Goal: Check status: Check status

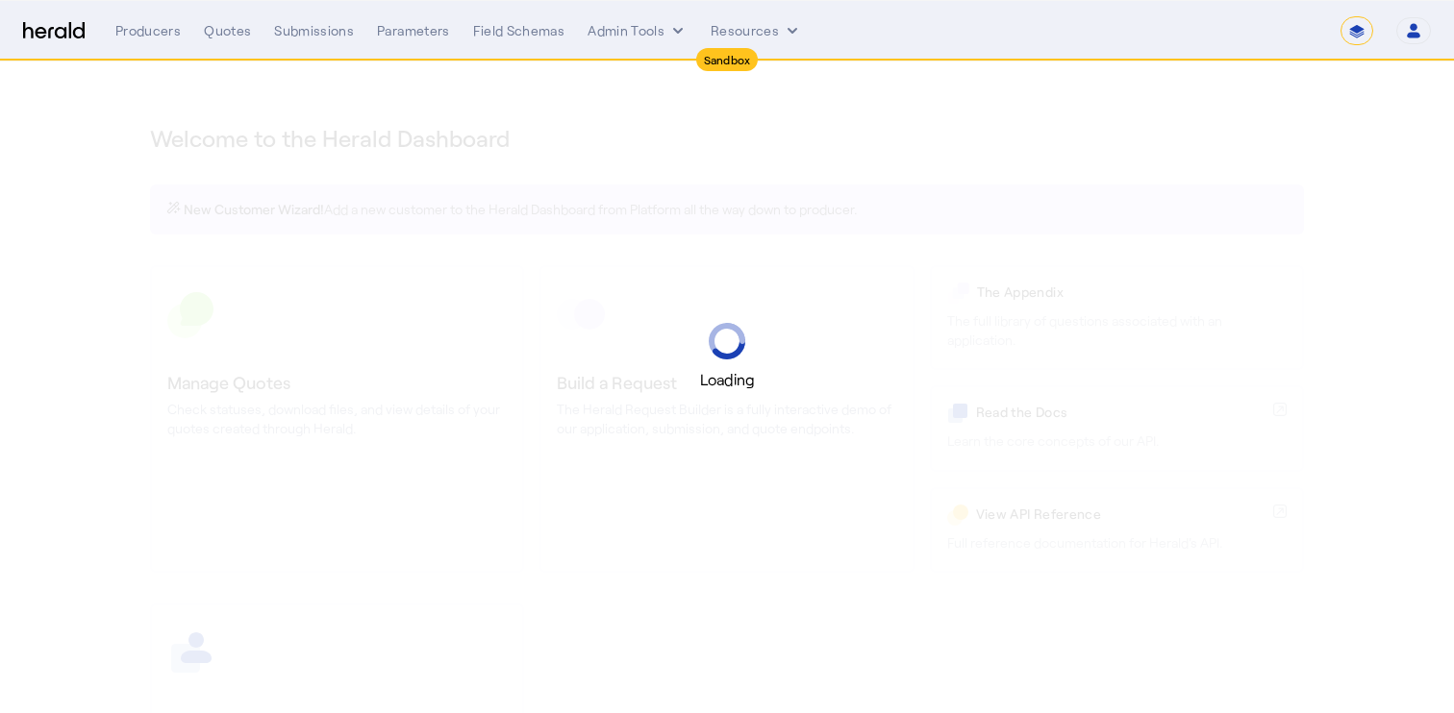
select select "*******"
select select "pfm_2v8p_herald_api"
click at [1243, 34] on select "1Fort Acrisure Acturis Affinity Advisors Affinity Risk Agentero AmWins Anzen Ao…" at bounding box center [1185, 30] width 263 height 29
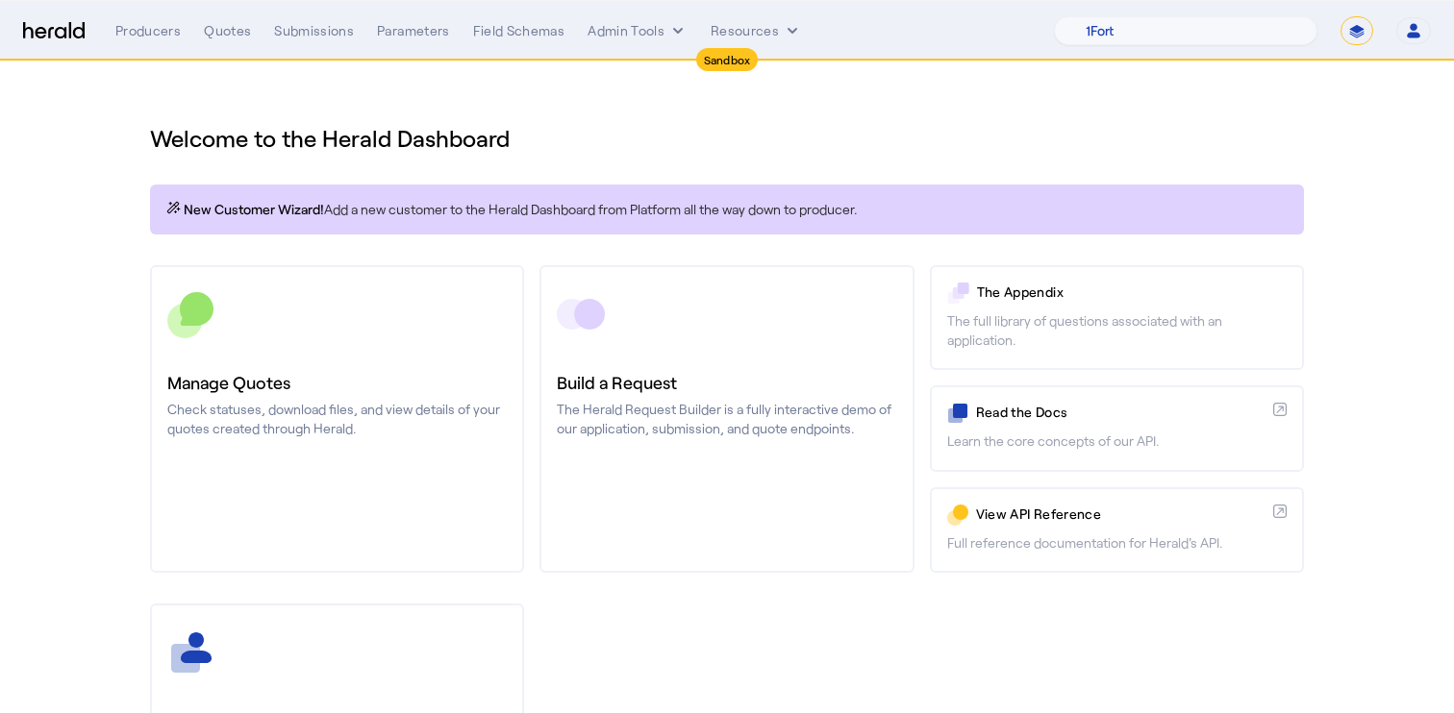
click at [1363, 12] on nav "Sandbox Menu Producers Quotes Submissions Parameters Field Schemas Admin Tools …" at bounding box center [727, 31] width 1454 height 60
click at [1363, 32] on select "**********" at bounding box center [1356, 30] width 33 height 29
select select "**********"
click at [1340, 16] on select "**********" at bounding box center [1356, 30] width 33 height 29
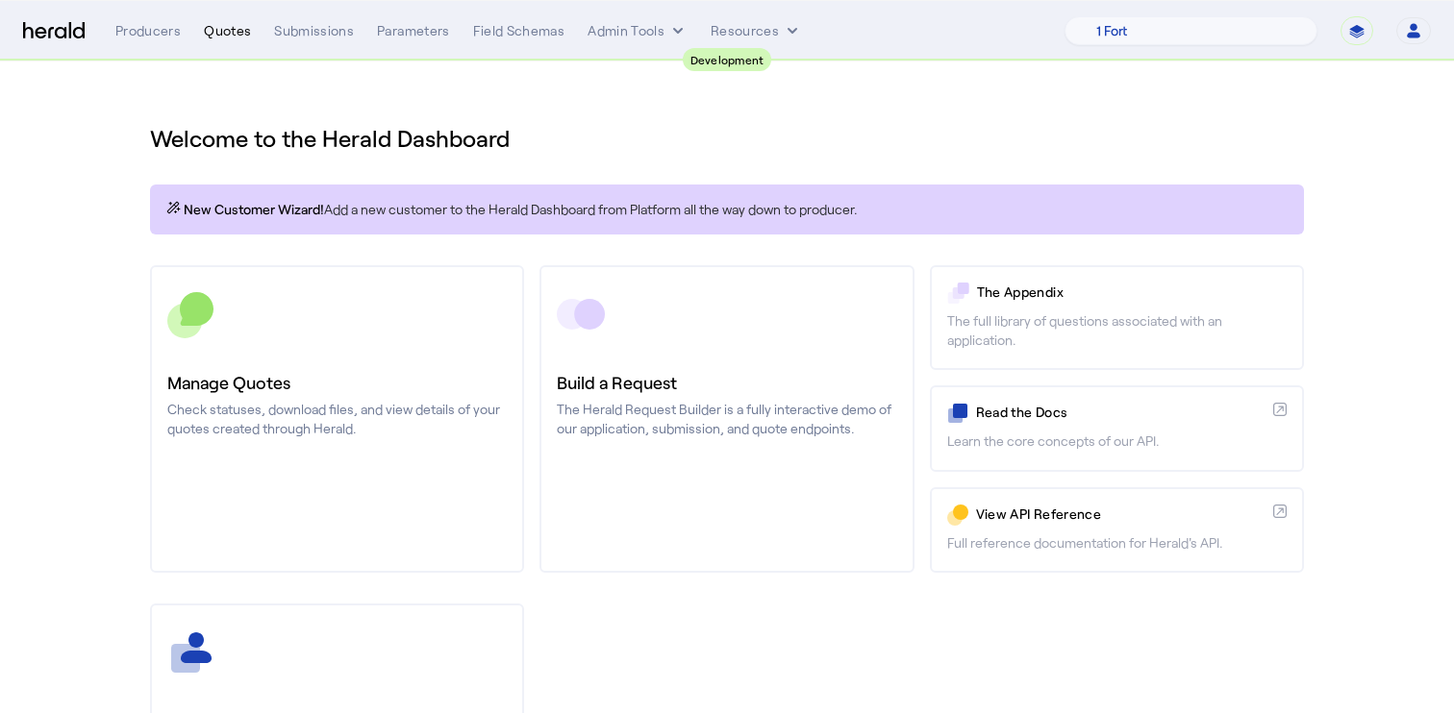
click at [227, 21] on div "Quotes" at bounding box center [227, 30] width 47 height 19
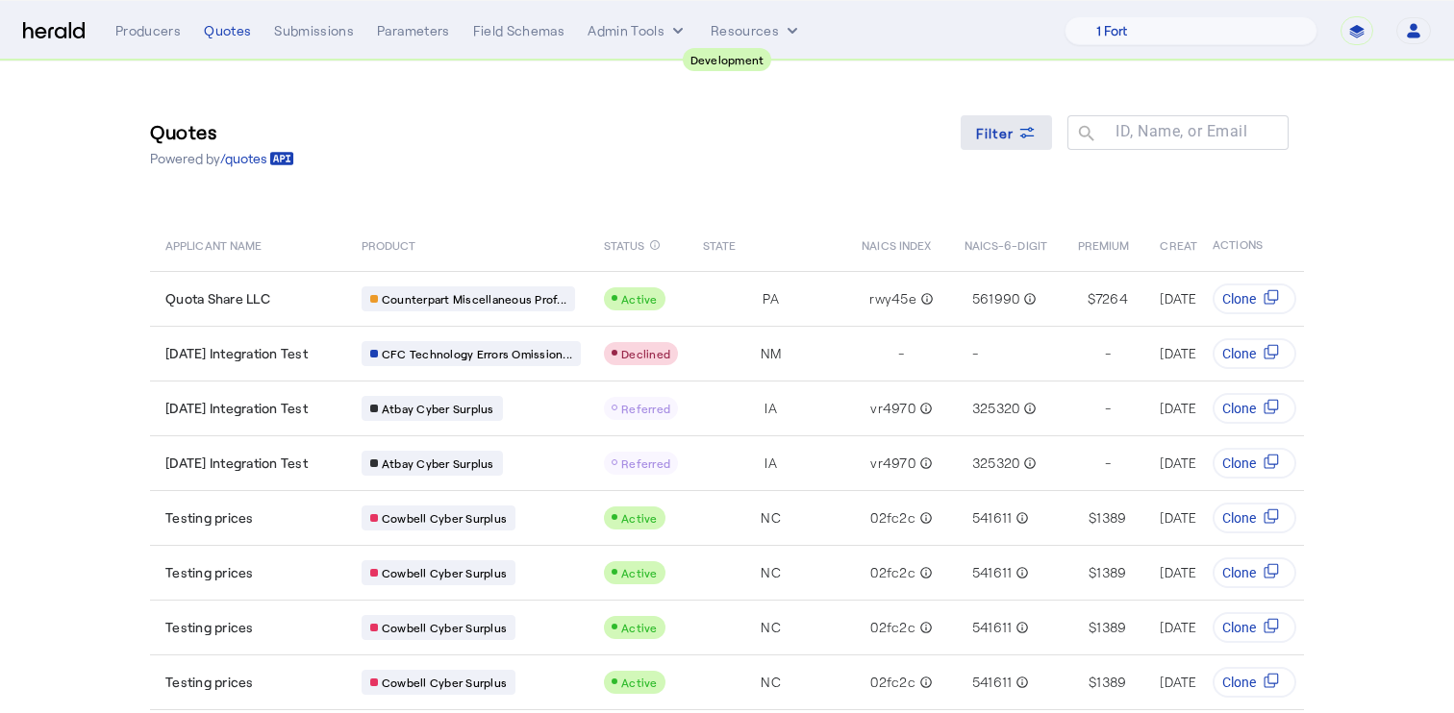
click at [1028, 137] on icon at bounding box center [1026, 132] width 19 height 19
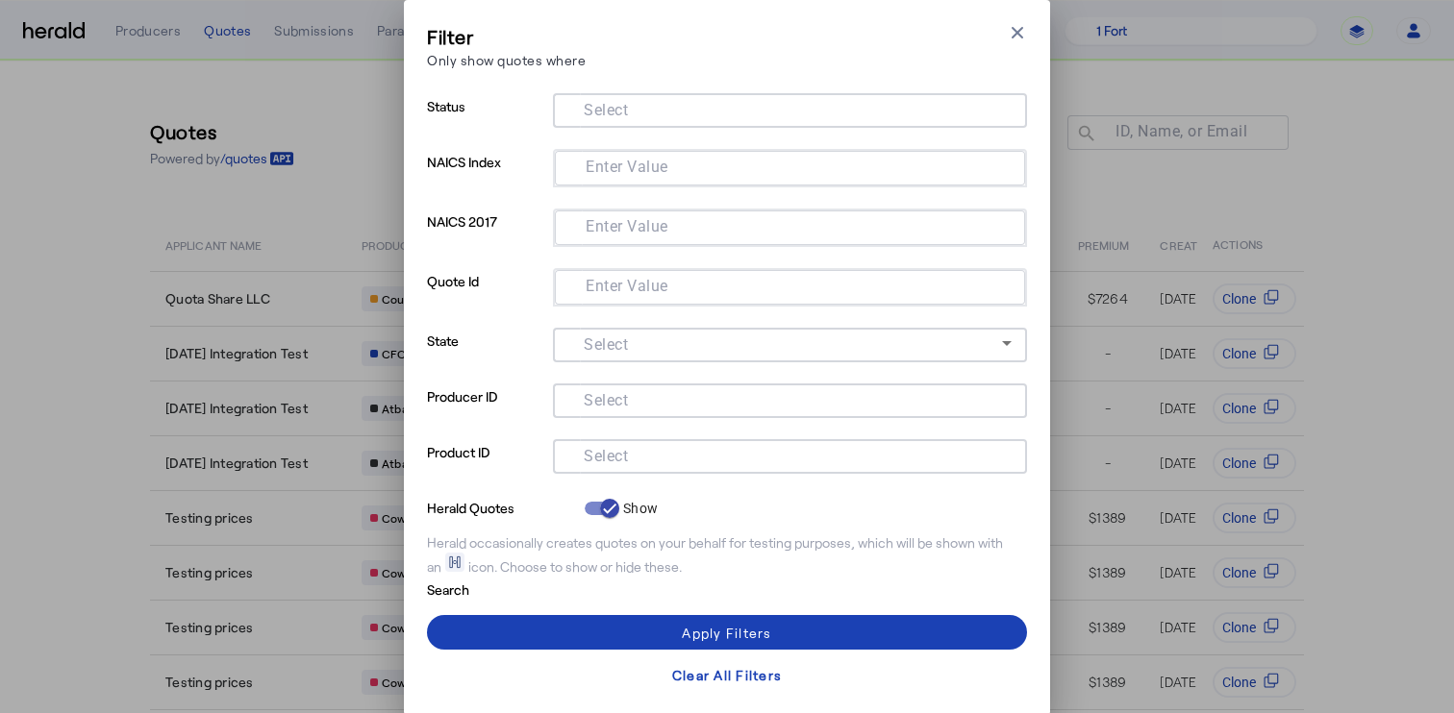
click at [657, 469] on div at bounding box center [789, 456] width 443 height 35
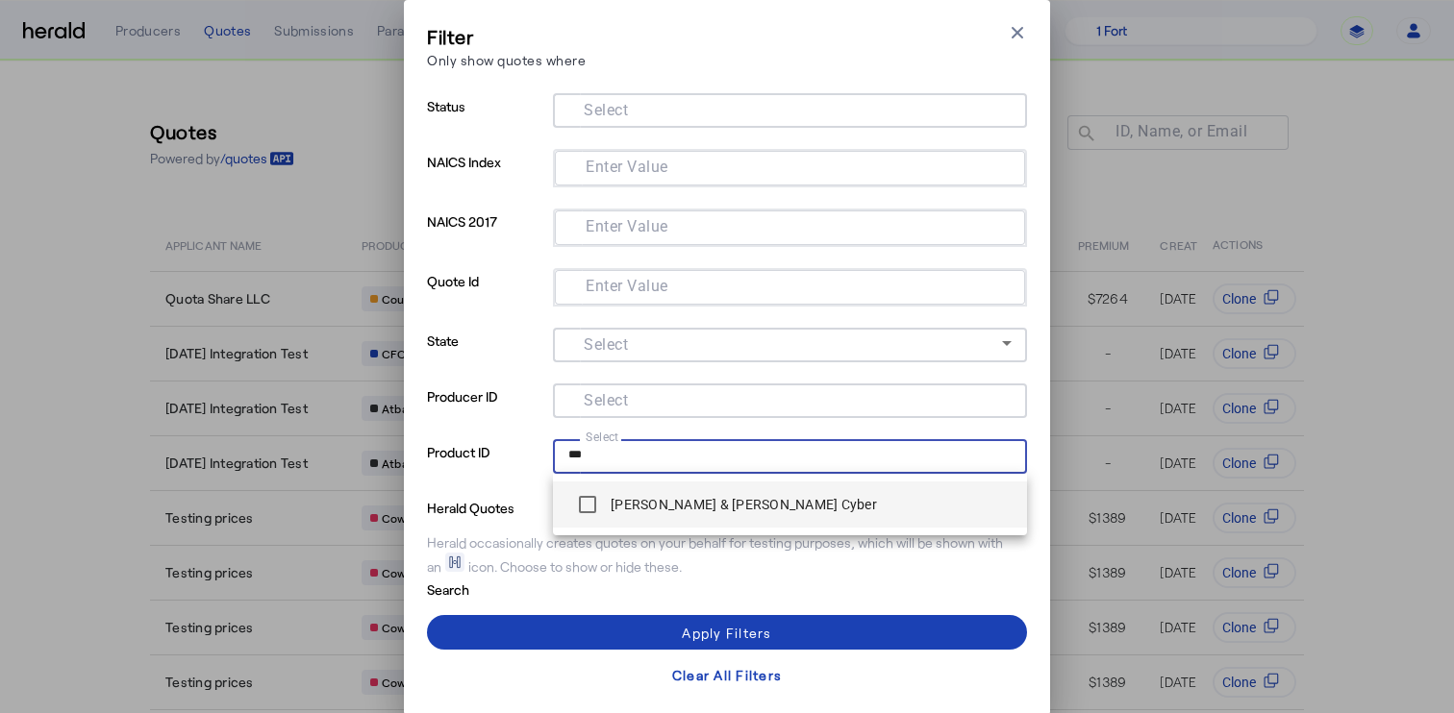
type input "***"
click at [617, 485] on div "[PERSON_NAME] & [PERSON_NAME] Cyber" at bounding box center [722, 504] width 309 height 38
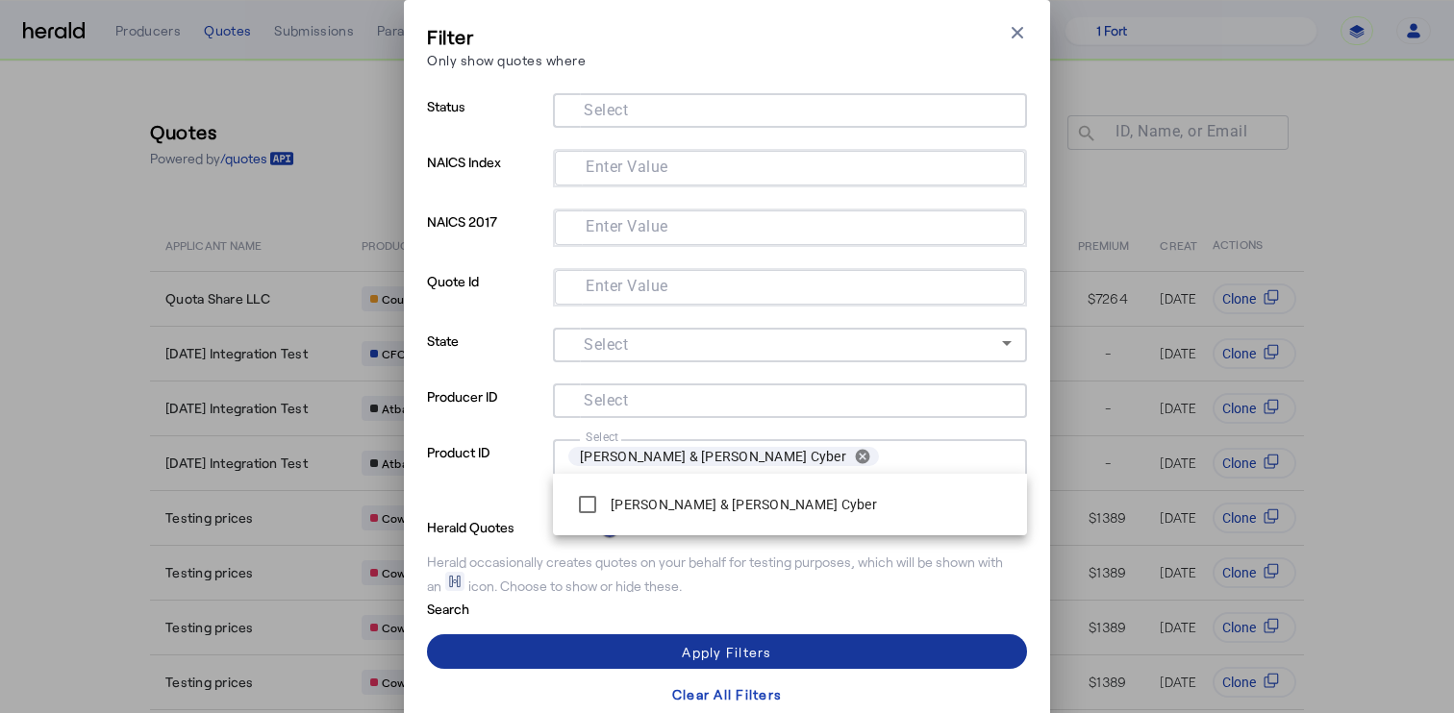
click at [849, 633] on span at bounding box center [727, 652] width 600 height 46
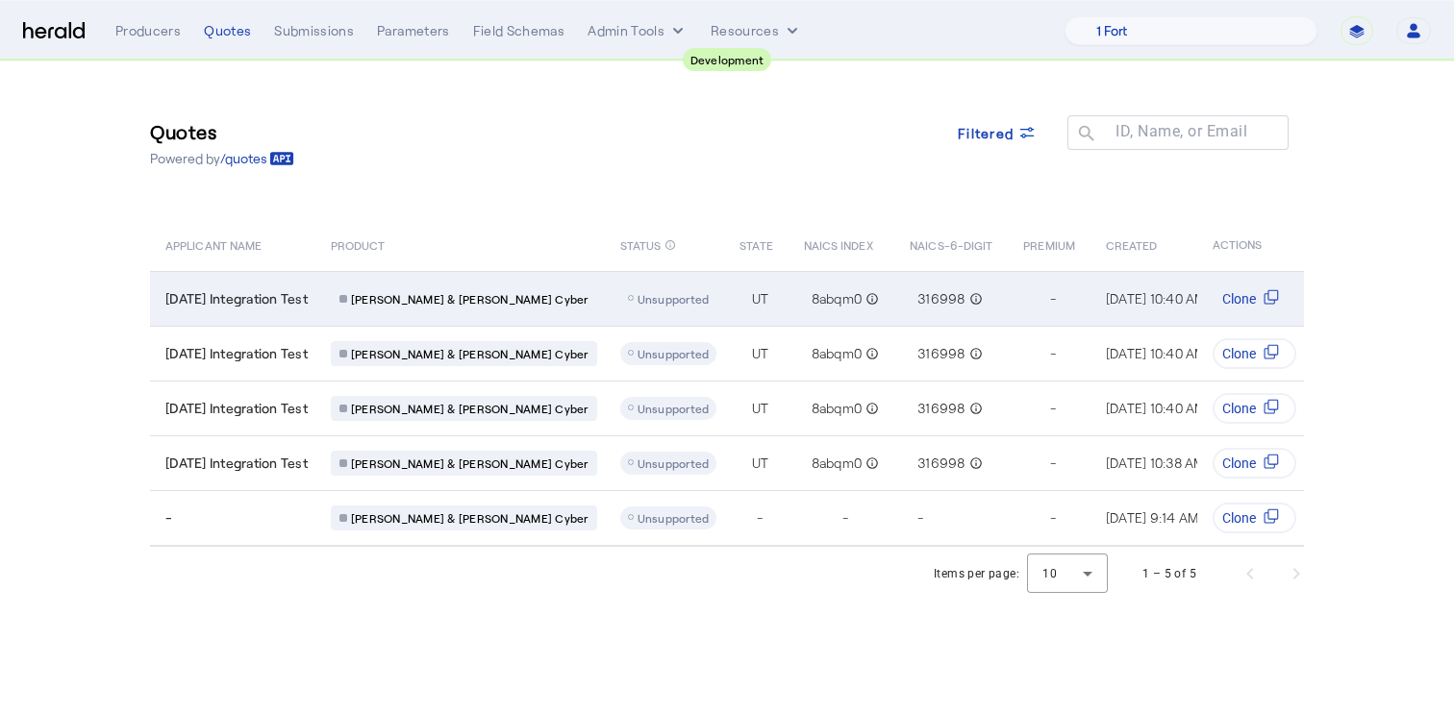
click at [297, 298] on span "[DATE] Integration Test" at bounding box center [236, 298] width 142 height 19
click at [315, 315] on td "[DATE] Integration Test" at bounding box center [232, 298] width 165 height 55
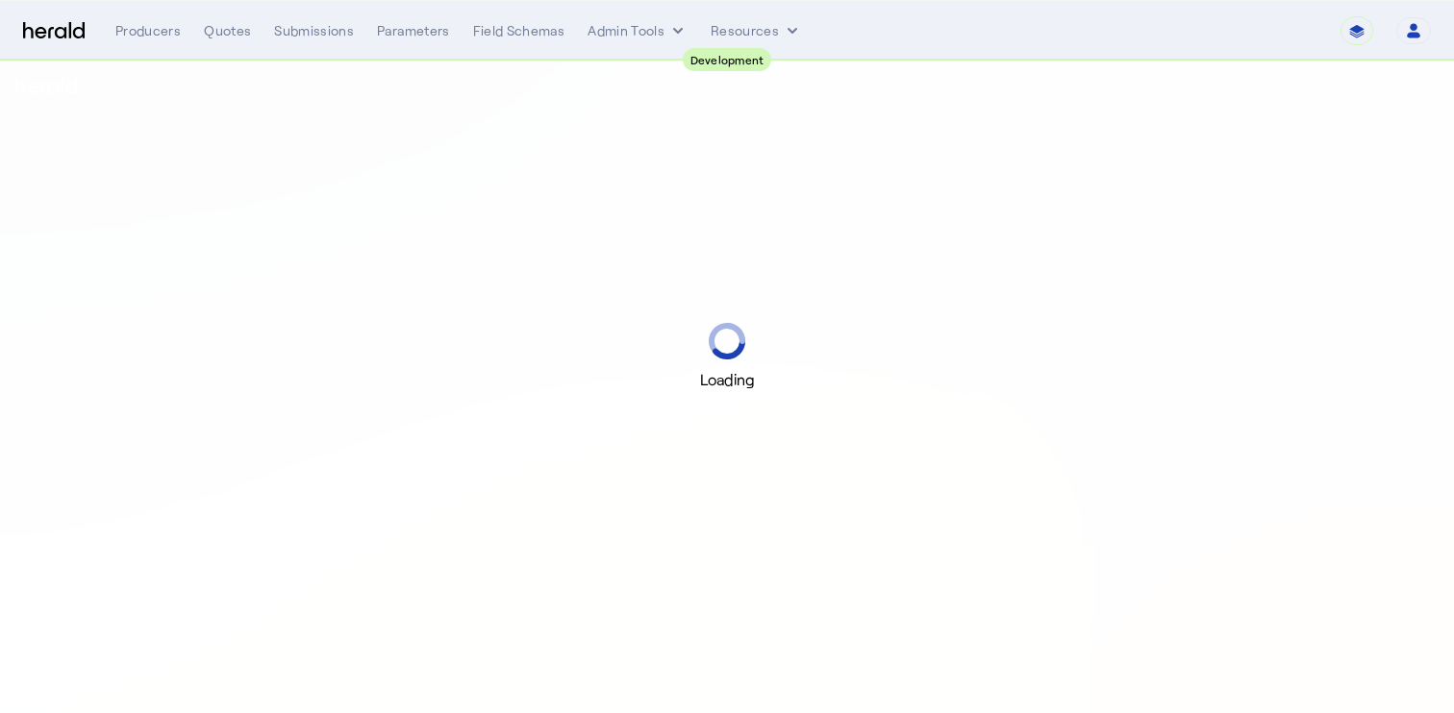
select select "pfm_2v8p_herald_api"
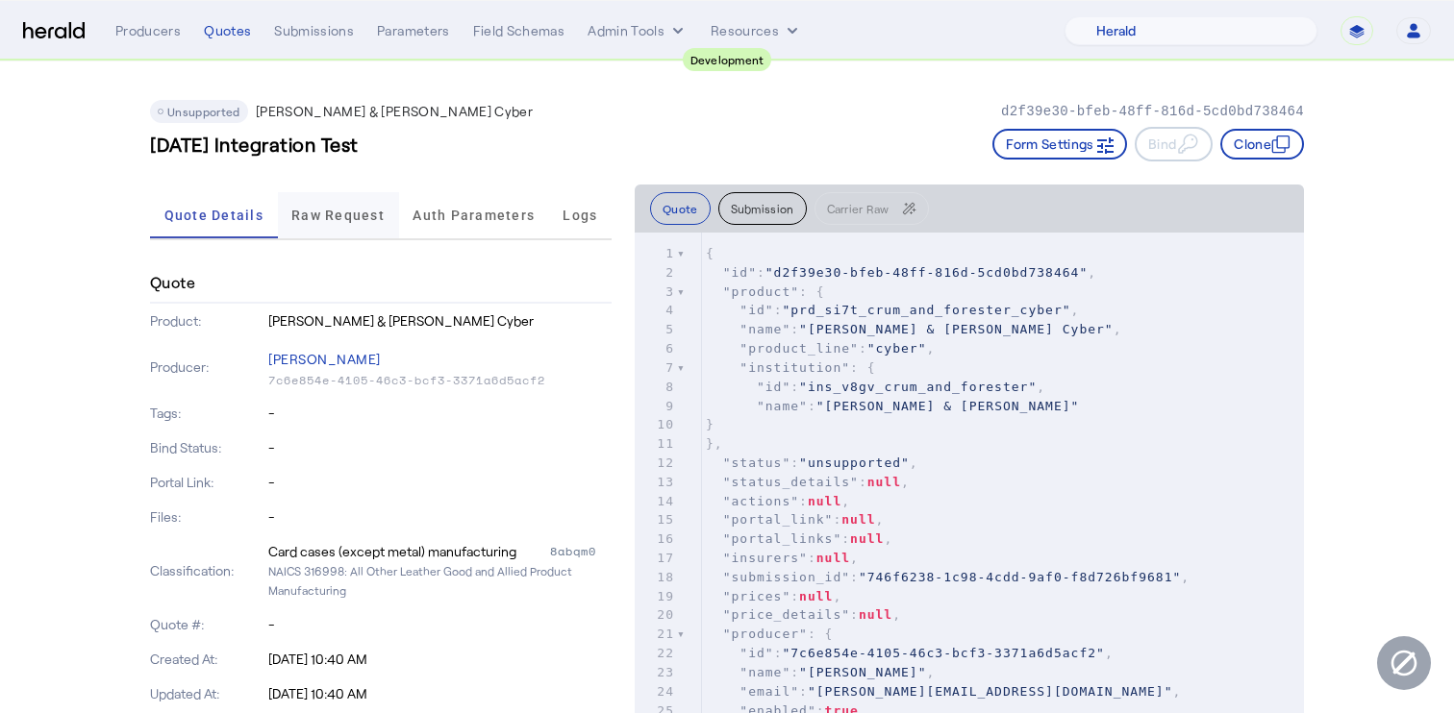
click at [305, 210] on span "Raw Request" at bounding box center [337, 215] width 93 height 13
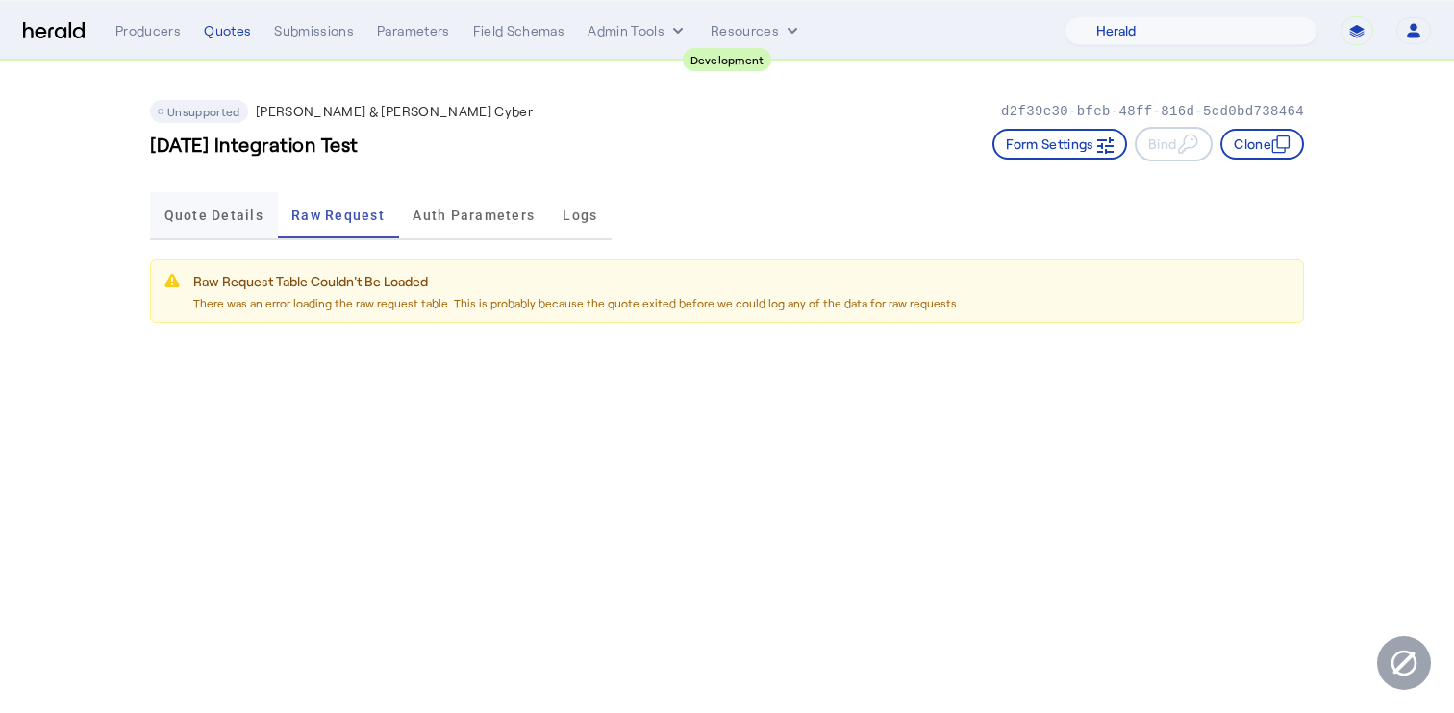
click at [226, 213] on span "Quote Details" at bounding box center [213, 215] width 99 height 13
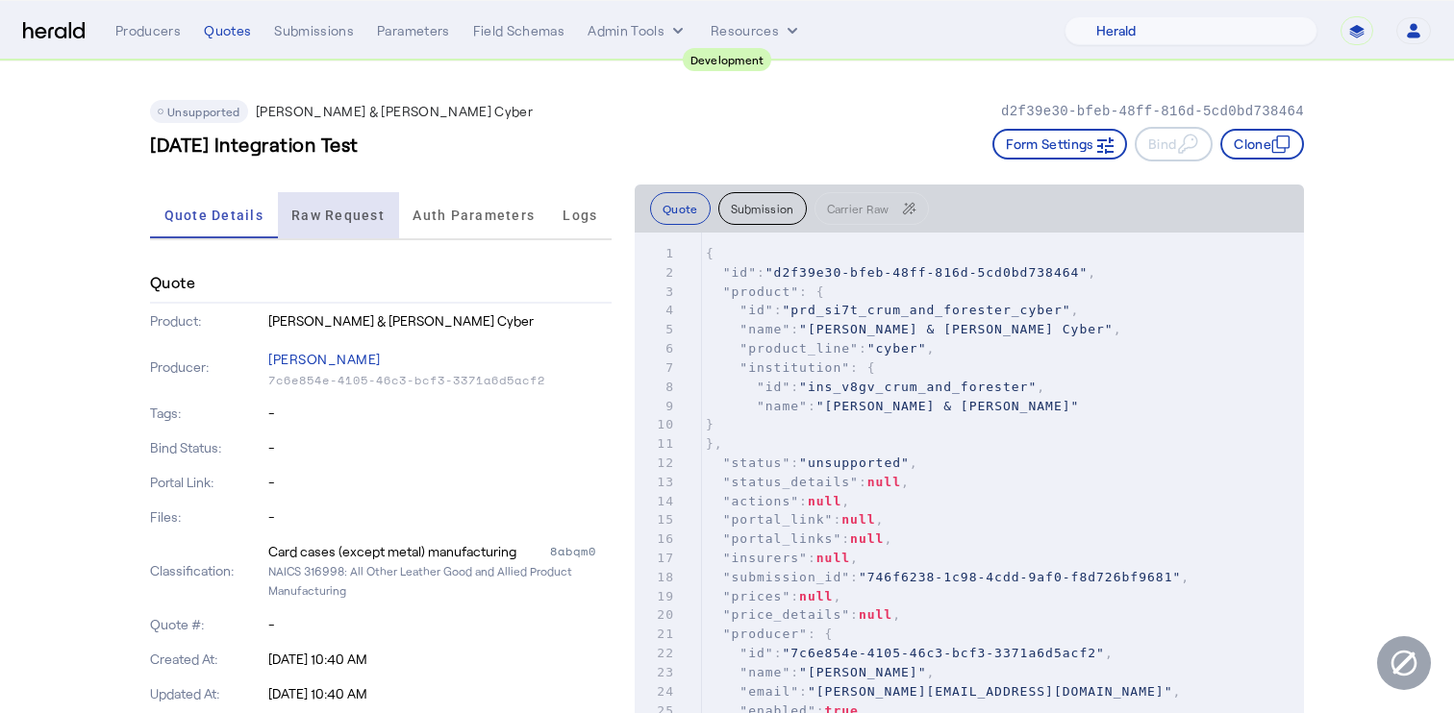
click at [333, 213] on span "Raw Request" at bounding box center [337, 215] width 93 height 13
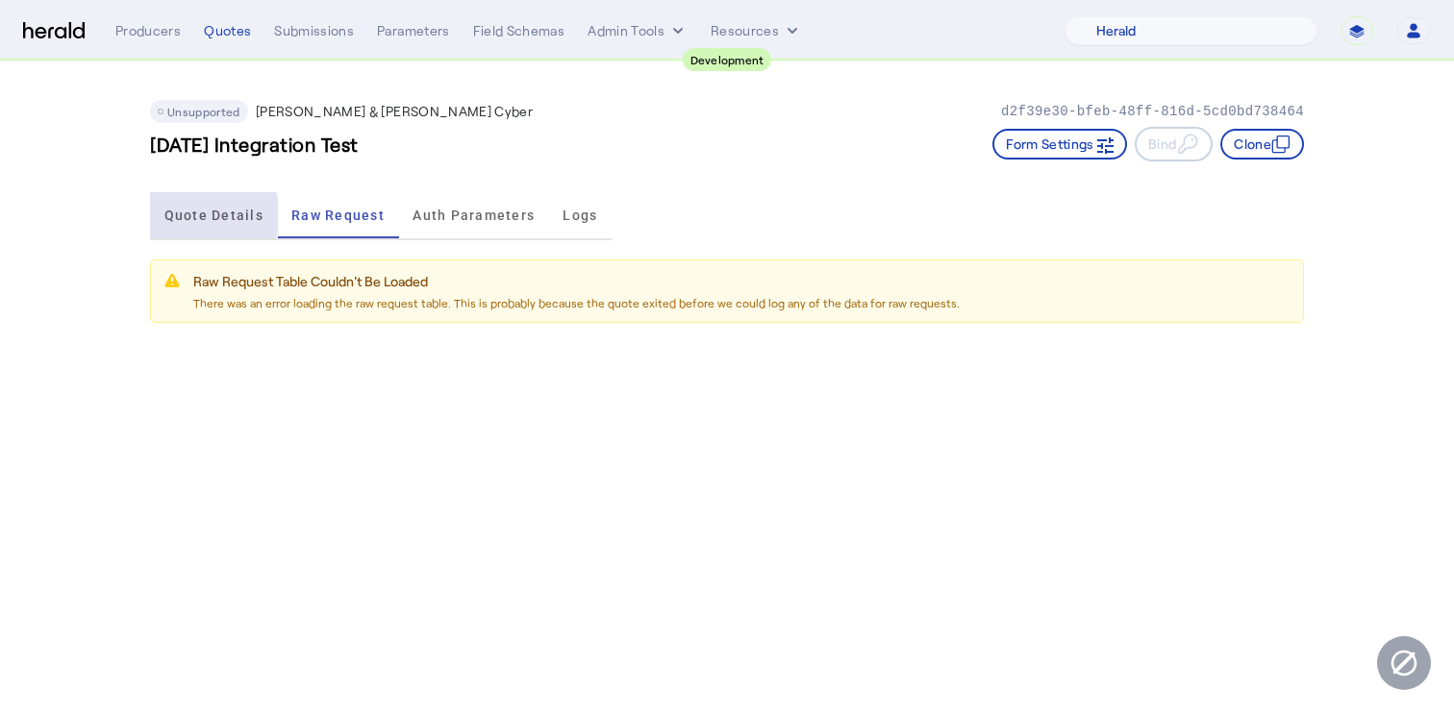
click at [208, 215] on span "Quote Details" at bounding box center [213, 215] width 99 height 13
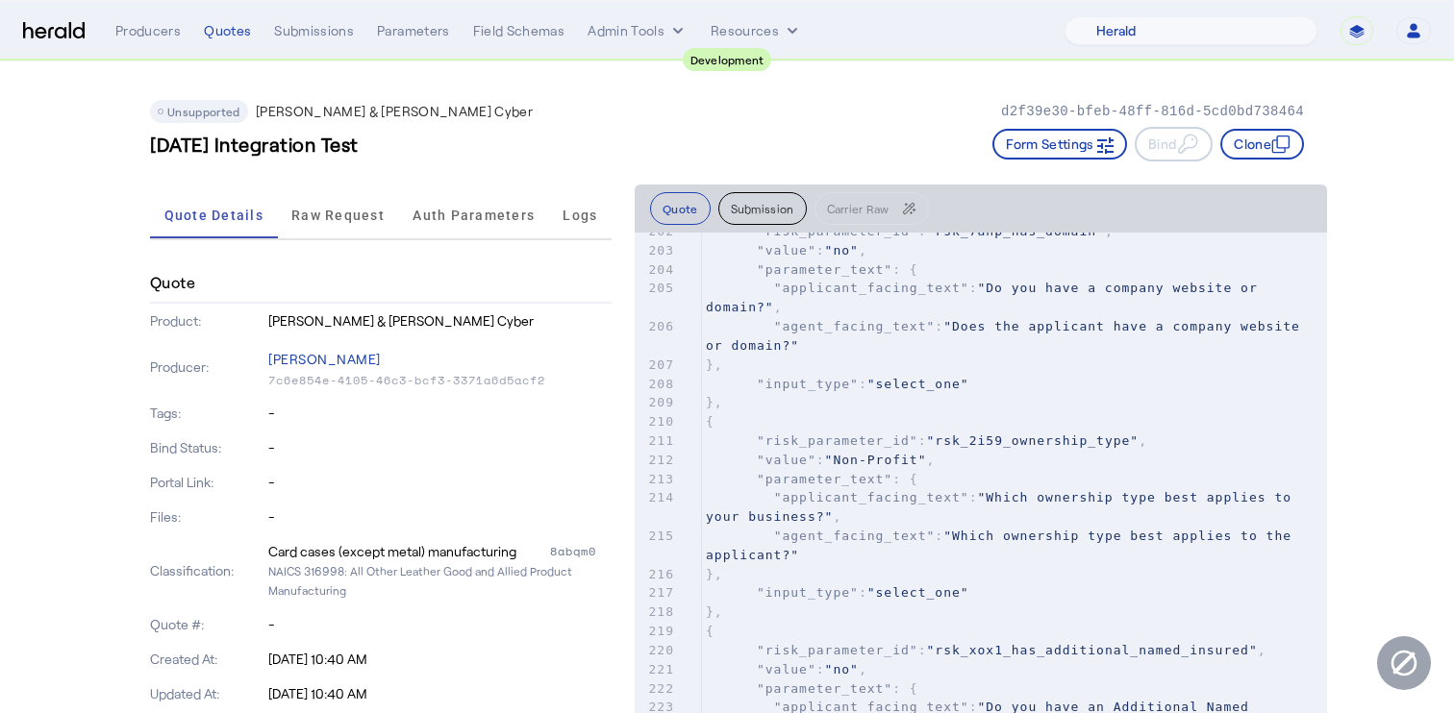
scroll to position [4835, 0]
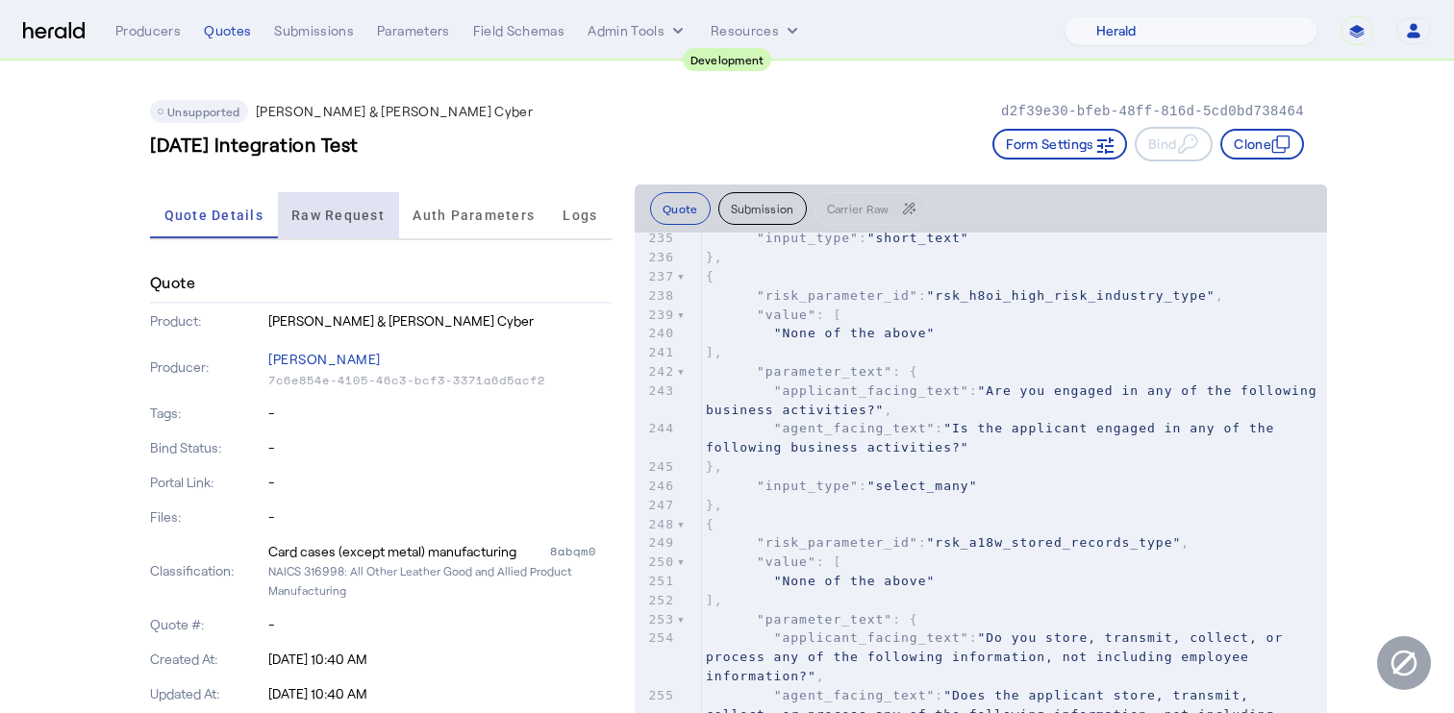
click at [356, 205] on span "Raw Request" at bounding box center [337, 215] width 93 height 46
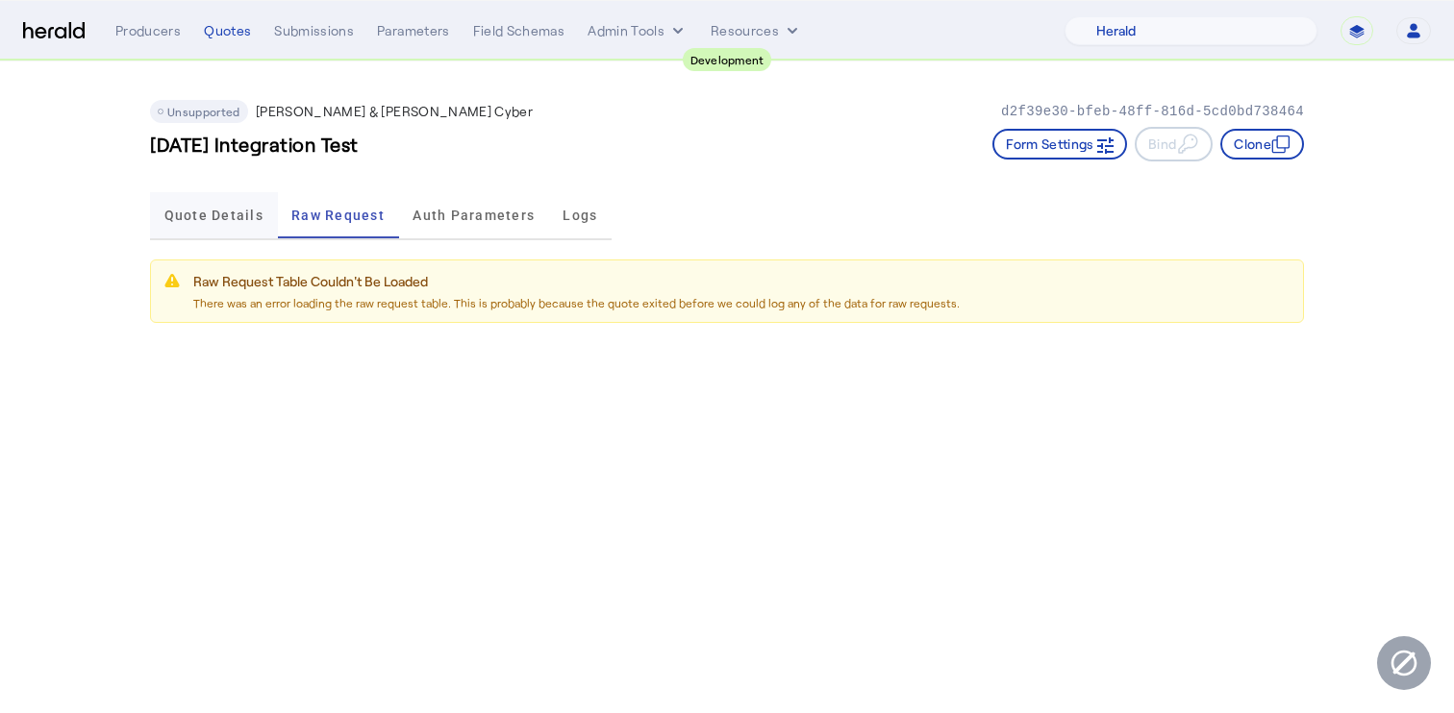
click at [229, 220] on span "Quote Details" at bounding box center [213, 215] width 99 height 13
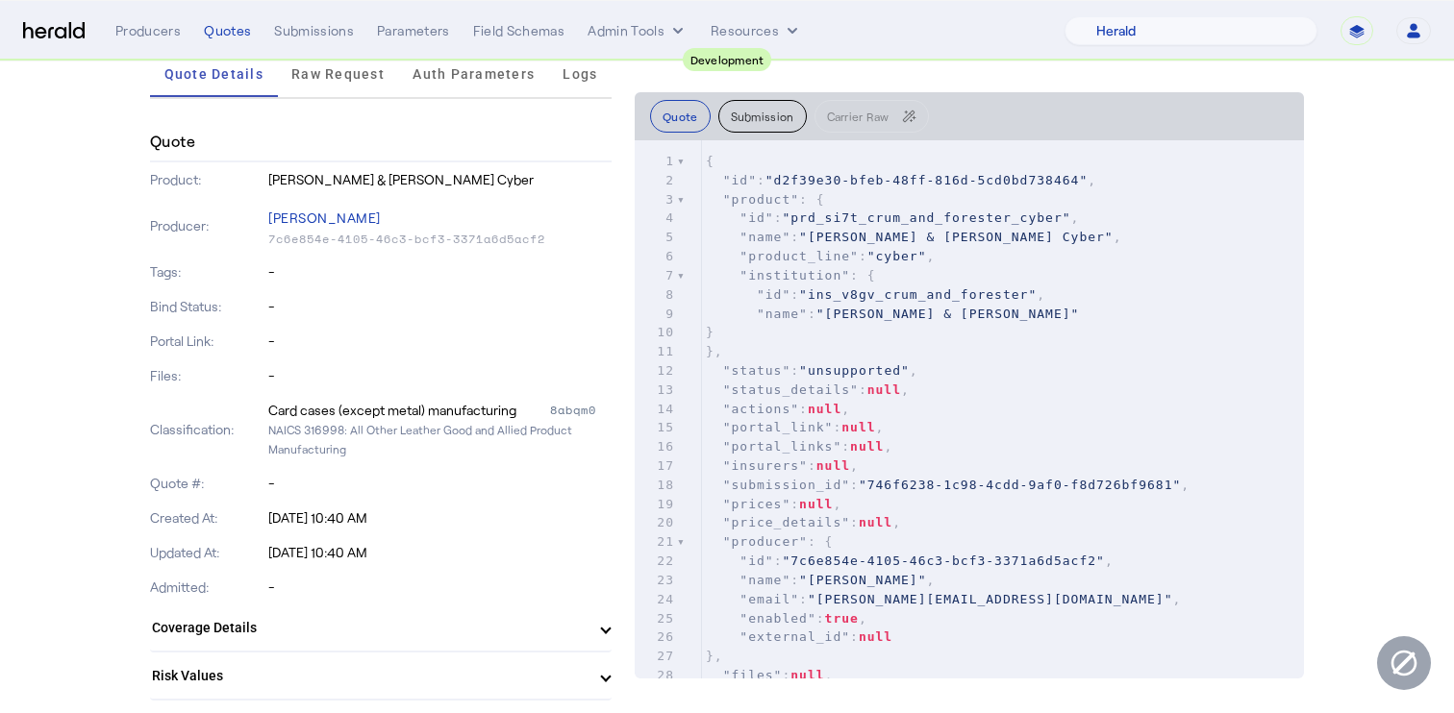
scroll to position [0, 0]
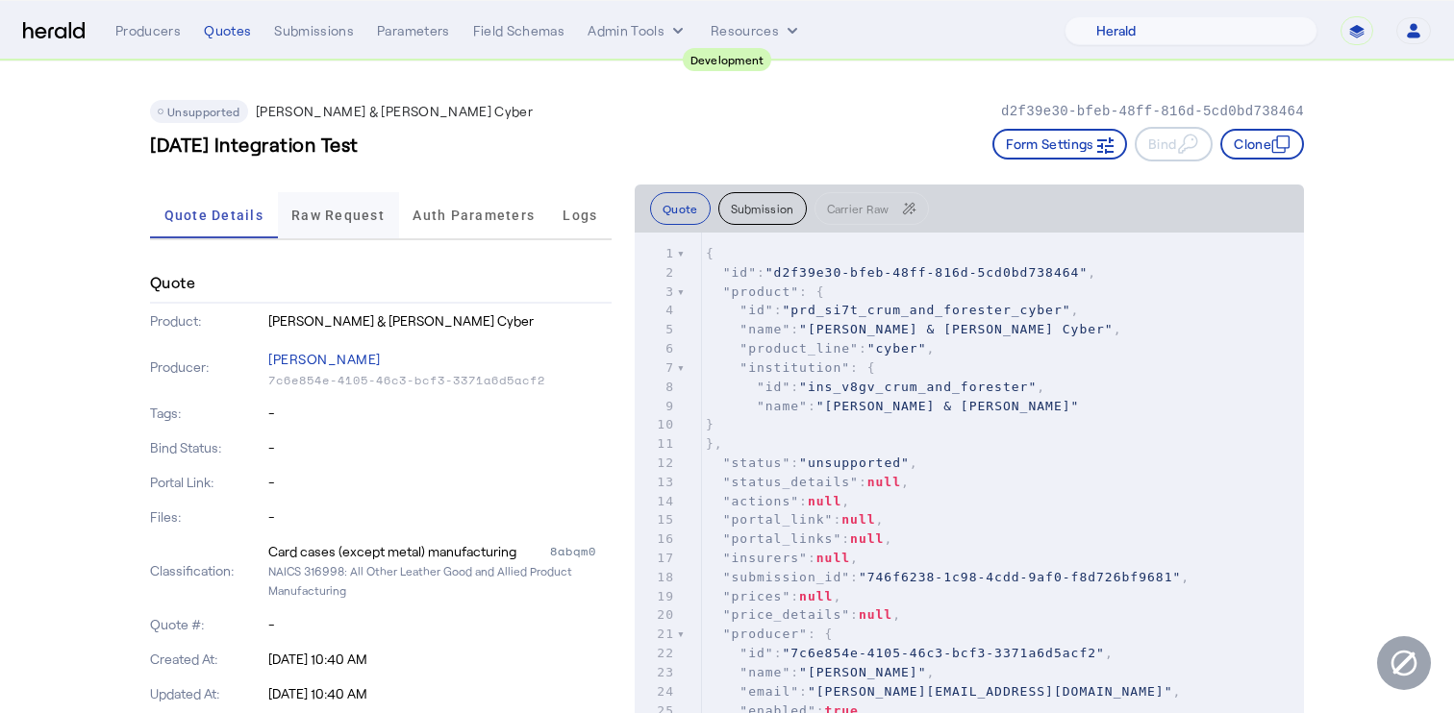
click at [333, 205] on span "Raw Request" at bounding box center [337, 215] width 93 height 46
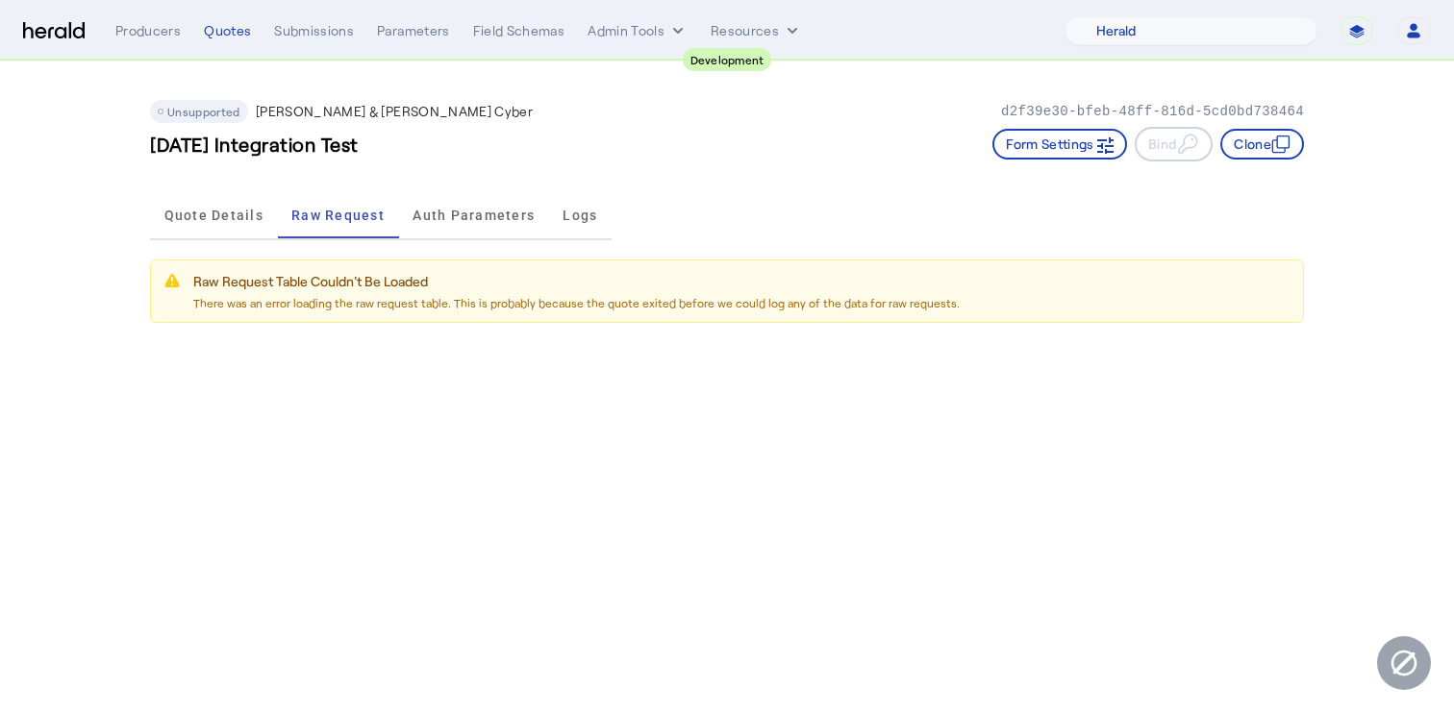
click at [261, 238] on div "Quote Details Raw Request Auth Parameters Logs" at bounding box center [380, 216] width 461 height 48
click at [200, 195] on span "Quote Details" at bounding box center [213, 215] width 99 height 46
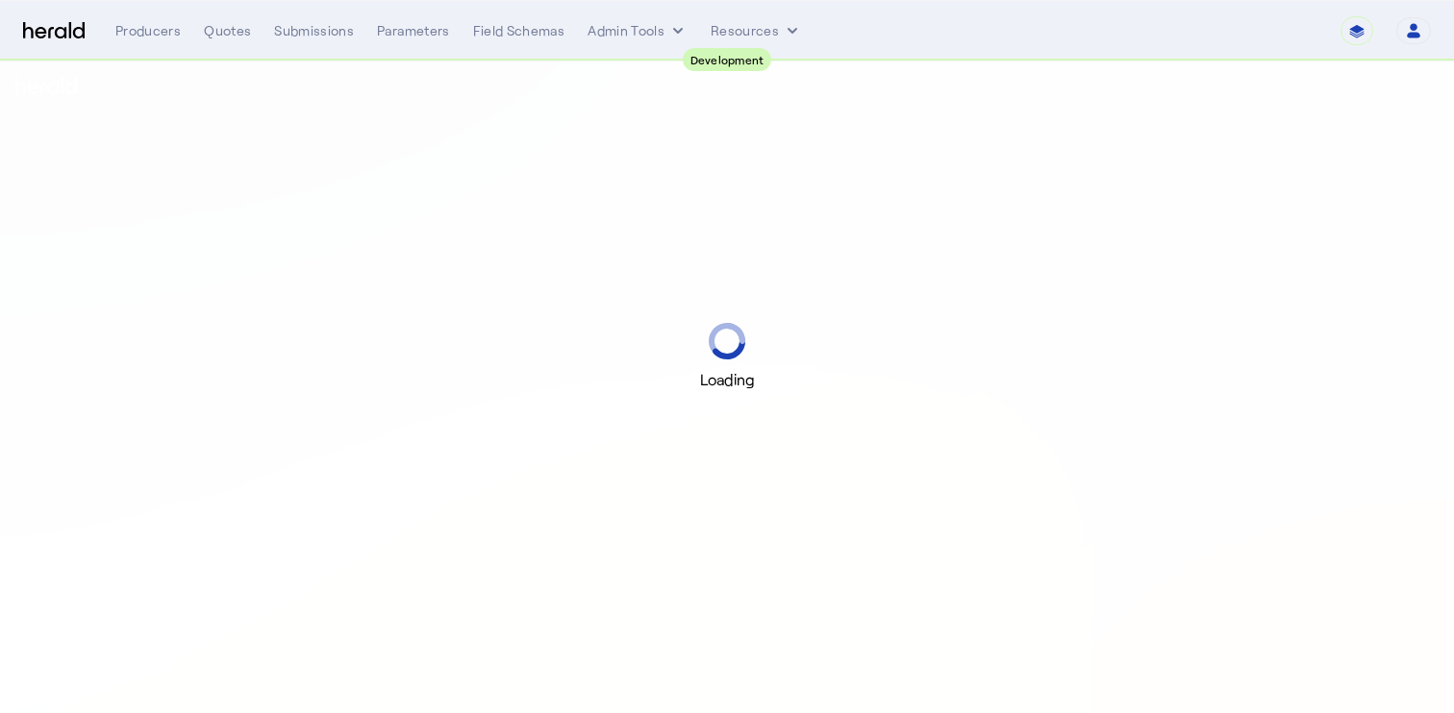
select select "pfm_2v8p_herald_api"
